Goal: Check status: Check status

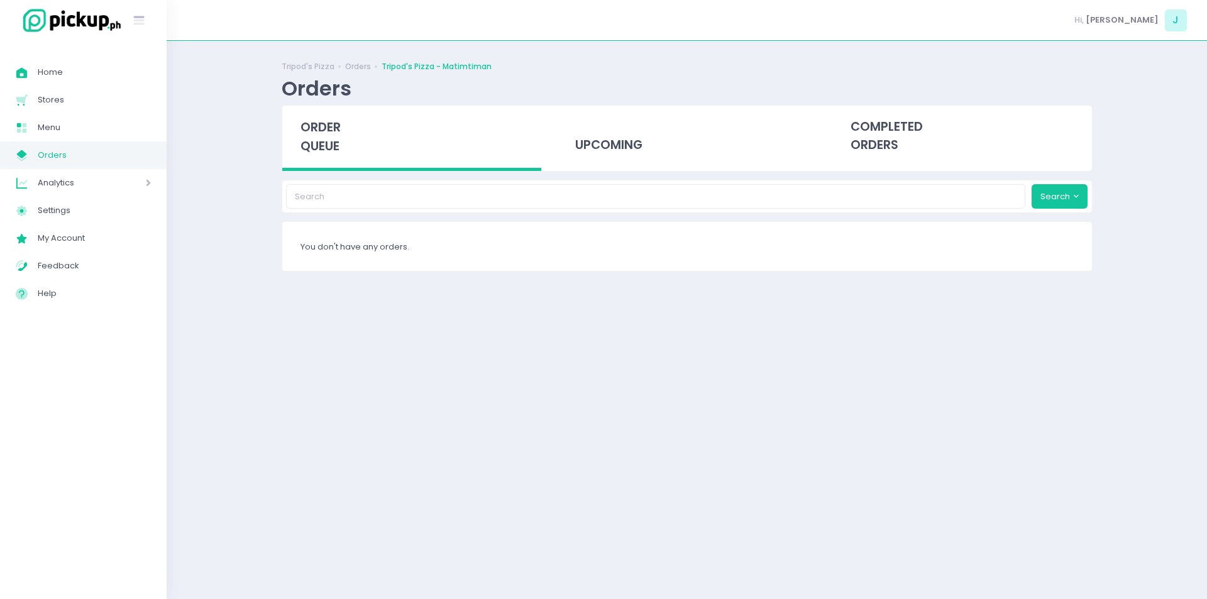
click at [309, 138] on span "order queue" at bounding box center [320, 137] width 40 height 36
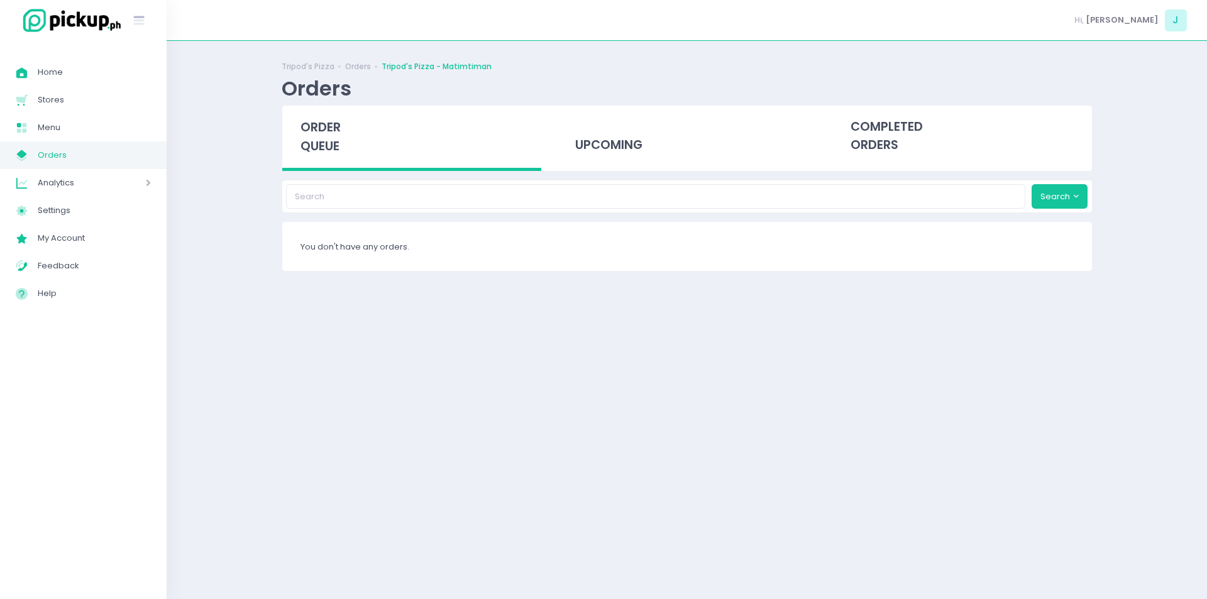
click at [309, 138] on span "order queue" at bounding box center [320, 137] width 40 height 36
